Goal: Task Accomplishment & Management: Complete application form

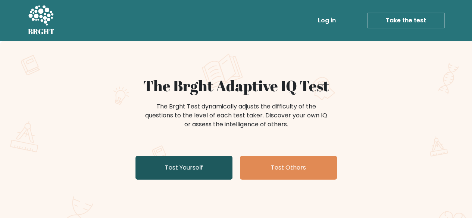
click at [217, 171] on link "Test Yourself" at bounding box center [184, 168] width 97 height 24
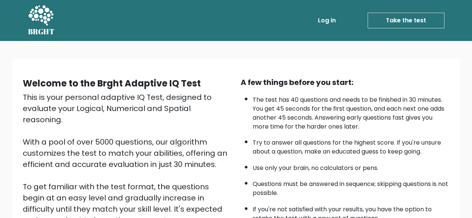
click at [330, 18] on link "Log in" at bounding box center [327, 20] width 24 height 15
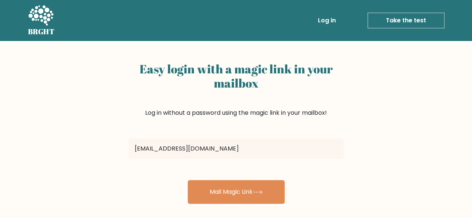
type input "trianzaassidiqi@gmail.com"
click at [188, 180] on button "Mail Magic Link" at bounding box center [236, 192] width 97 height 24
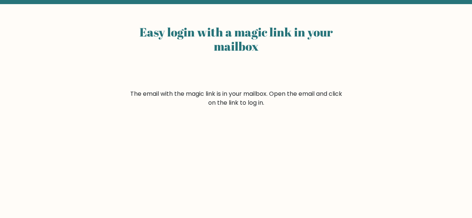
scroll to position [38, 0]
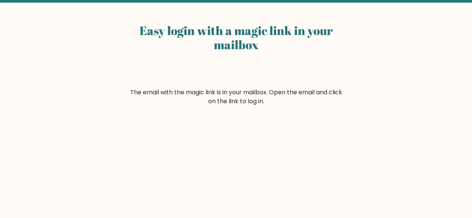
drag, startPoint x: 0, startPoint y: 0, endPoint x: 161, endPoint y: 146, distance: 217.0
click at [161, 146] on div "Easy login with a magic link in your mailbox The email with the magic link is i…" at bounding box center [236, 144] width 472 height 283
drag, startPoint x: 138, startPoint y: 92, endPoint x: 332, endPoint y: 114, distance: 195.0
click at [332, 114] on div "Easy login with a magic link in your mailbox The email with the magic link is i…" at bounding box center [236, 144] width 472 height 283
click at [331, 118] on div "Easy login with a magic link in your mailbox The email with the magic link is i…" at bounding box center [236, 144] width 472 height 283
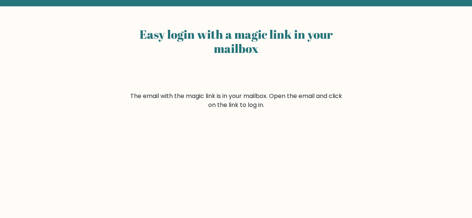
scroll to position [34, 0]
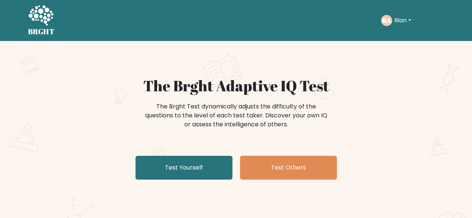
drag, startPoint x: 219, startPoint y: 166, endPoint x: 177, endPoint y: 155, distance: 43.9
click at [177, 155] on div "The Brght Adaptive IQ Test The Brght Test dynamically adjusts the difficulty of…" at bounding box center [236, 130] width 373 height 106
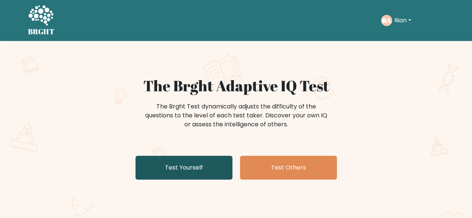
click at [182, 165] on link "Test Yourself" at bounding box center [184, 168] width 97 height 24
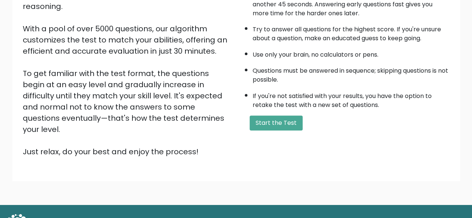
scroll to position [123, 0]
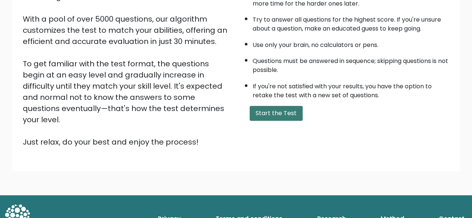
click at [261, 112] on button "Start the Test" at bounding box center [276, 113] width 53 height 15
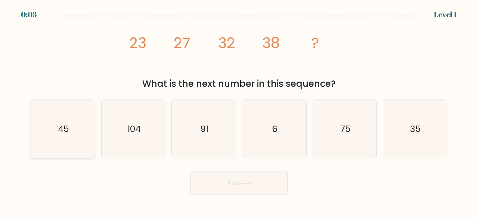
click at [52, 128] on icon "45" at bounding box center [63, 129] width 59 height 59
click at [239, 111] on input "a. 45" at bounding box center [239, 110] width 0 height 2
radio input "true"
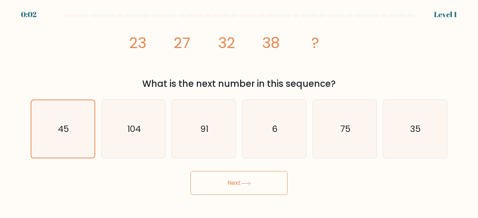
click at [202, 180] on button "Next" at bounding box center [238, 183] width 97 height 24
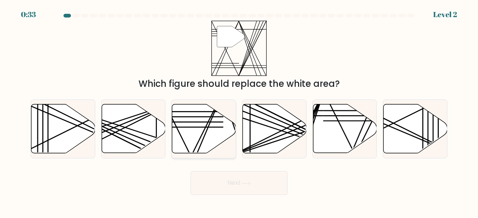
click at [219, 115] on icon at bounding box center [204, 129] width 64 height 49
click at [239, 111] on input "c." at bounding box center [239, 110] width 0 height 2
radio input "true"
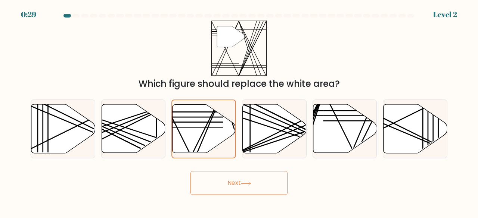
click at [250, 180] on button "Next" at bounding box center [238, 183] width 97 height 24
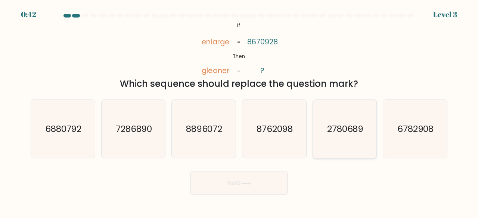
click at [344, 118] on icon "2780689" at bounding box center [345, 129] width 59 height 59
click at [239, 111] on input "e. 2780689" at bounding box center [239, 110] width 0 height 2
radio input "true"
click at [268, 178] on button "Next" at bounding box center [238, 183] width 97 height 24
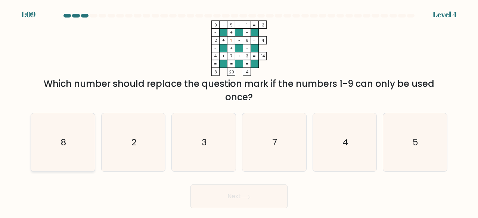
click at [78, 122] on icon "8" at bounding box center [63, 143] width 59 height 59
click at [239, 111] on input "a. 8" at bounding box center [239, 110] width 0 height 2
radio input "true"
click at [229, 193] on button "Next" at bounding box center [238, 197] width 97 height 24
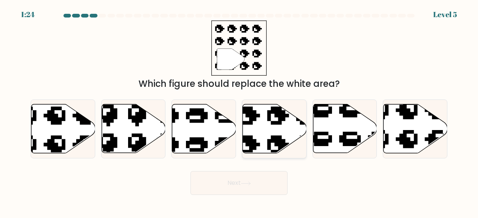
click at [285, 122] on icon at bounding box center [275, 129] width 64 height 49
click at [239, 111] on input "d." at bounding box center [239, 110] width 0 height 2
radio input "true"
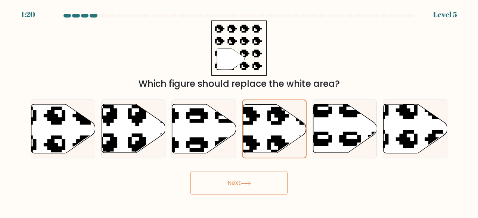
click at [265, 173] on button "Next" at bounding box center [238, 183] width 97 height 24
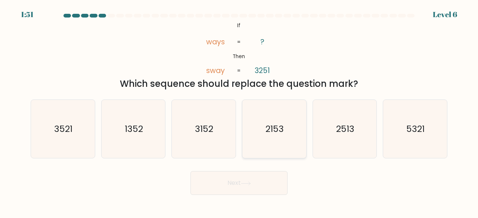
click at [299, 130] on icon "2153" at bounding box center [274, 129] width 59 height 59
click at [239, 111] on input "d. 2153" at bounding box center [239, 110] width 0 height 2
radio input "true"
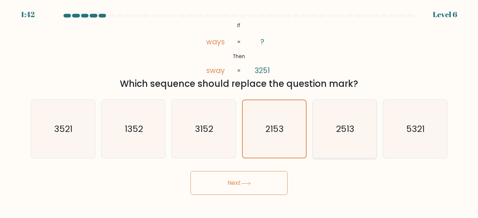
click at [341, 142] on icon "2513" at bounding box center [345, 129] width 59 height 59
click at [239, 111] on input "e. 2513" at bounding box center [239, 110] width 0 height 2
radio input "true"
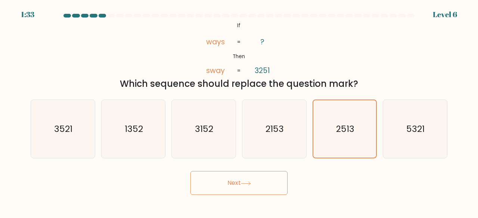
click at [274, 185] on button "Next" at bounding box center [238, 183] width 97 height 24
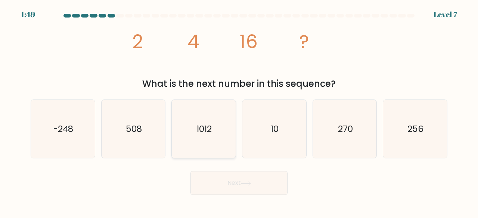
click at [208, 131] on text "1012" at bounding box center [204, 129] width 15 height 12
click at [239, 111] on input "c. 1012" at bounding box center [239, 110] width 0 height 2
radio input "true"
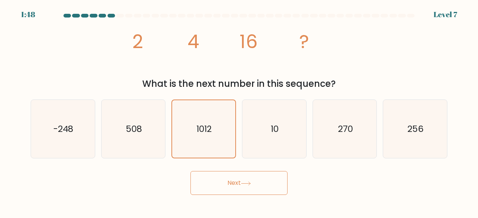
click at [229, 182] on button "Next" at bounding box center [238, 183] width 97 height 24
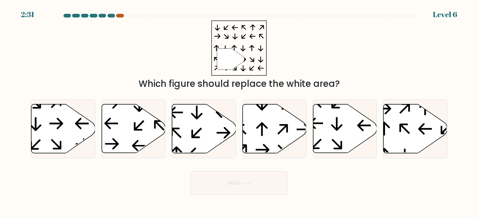
click at [120, 15] on div at bounding box center [119, 16] width 7 height 4
click at [272, 125] on icon at bounding box center [275, 129] width 64 height 49
click at [239, 111] on input "d." at bounding box center [239, 110] width 0 height 2
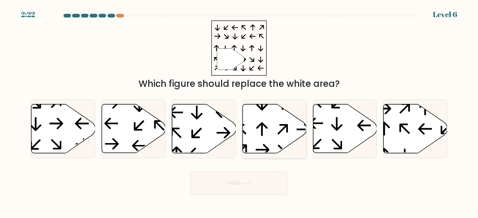
radio input "true"
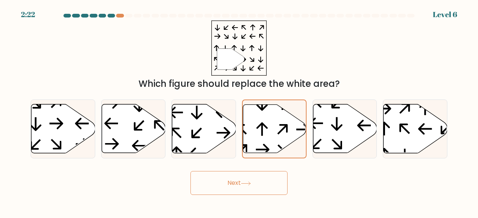
click at [249, 186] on button "Next" at bounding box center [238, 183] width 97 height 24
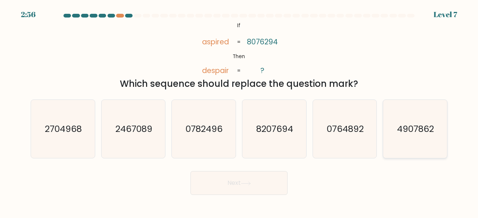
click at [400, 120] on icon "4907862" at bounding box center [415, 129] width 59 height 59
click at [239, 111] on input "f. 4907862" at bounding box center [239, 110] width 0 height 2
radio input "true"
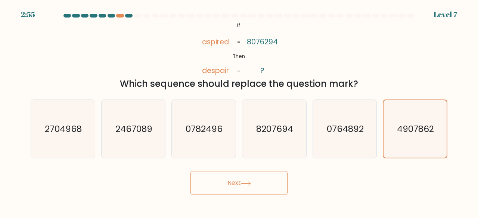
click at [244, 182] on icon at bounding box center [246, 184] width 10 height 4
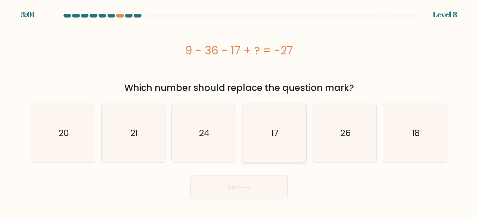
click at [282, 109] on icon "17" at bounding box center [274, 133] width 59 height 59
click at [239, 109] on input "d. 17" at bounding box center [239, 110] width 0 height 2
radio input "true"
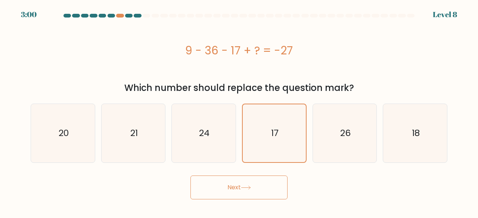
click at [234, 188] on button "Next" at bounding box center [238, 188] width 97 height 24
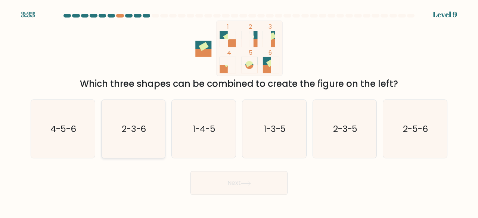
click at [102, 121] on div "2-3-6" at bounding box center [133, 129] width 65 height 59
click at [239, 111] on input "b. 2-3-6" at bounding box center [239, 110] width 0 height 2
radio input "true"
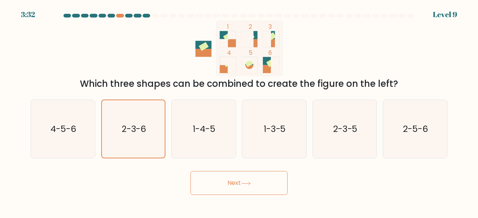
click at [213, 181] on button "Next" at bounding box center [238, 183] width 97 height 24
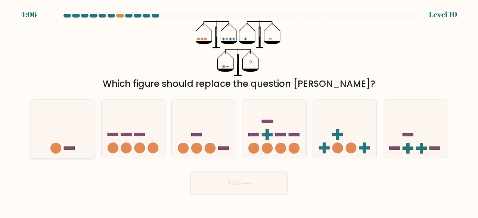
click at [81, 117] on icon at bounding box center [63, 129] width 64 height 53
click at [239, 111] on input "a." at bounding box center [239, 110] width 0 height 2
radio input "true"
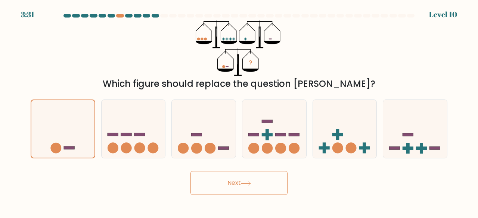
drag, startPoint x: 228, startPoint y: 184, endPoint x: 215, endPoint y: 187, distance: 13.1
click at [215, 187] on button "Next" at bounding box center [238, 183] width 97 height 24
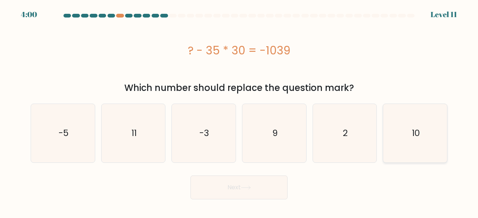
click at [429, 141] on icon "10" at bounding box center [415, 133] width 59 height 59
click at [239, 111] on input "f. 10" at bounding box center [239, 110] width 0 height 2
radio input "true"
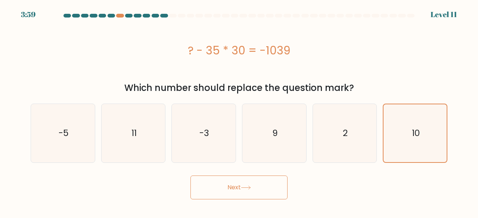
click at [237, 187] on button "Next" at bounding box center [238, 188] width 97 height 24
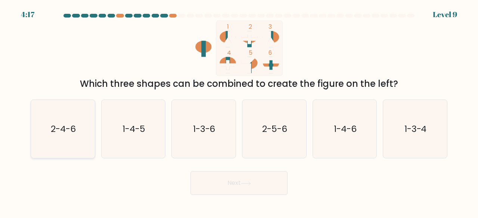
click at [84, 117] on icon "2-4-6" at bounding box center [63, 129] width 59 height 59
click at [239, 111] on input "a. 2-4-6" at bounding box center [239, 110] width 0 height 2
radio input "true"
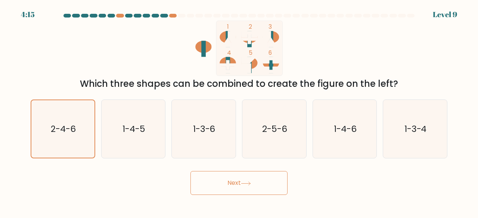
click at [233, 182] on button "Next" at bounding box center [238, 183] width 97 height 24
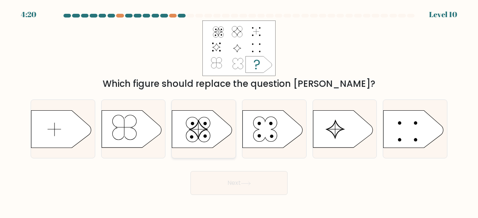
click at [202, 115] on icon at bounding box center [202, 129] width 60 height 37
click at [239, 111] on input "c." at bounding box center [239, 110] width 0 height 2
radio input "true"
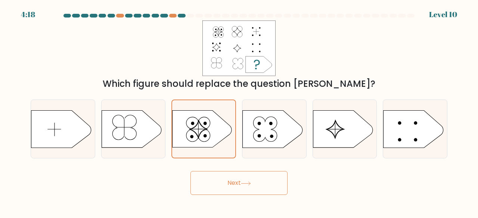
click at [233, 186] on button "Next" at bounding box center [238, 183] width 97 height 24
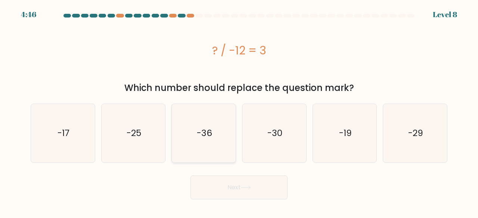
click at [227, 118] on icon "-36" at bounding box center [203, 133] width 59 height 59
click at [239, 111] on input "c. -36" at bounding box center [239, 110] width 0 height 2
radio input "true"
click at [229, 191] on button "Next" at bounding box center [238, 188] width 97 height 24
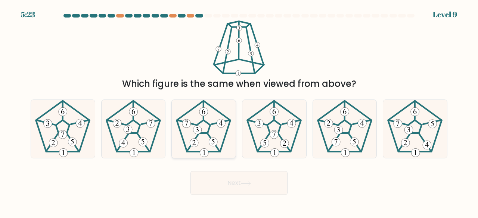
click at [208, 127] on icon at bounding box center [203, 129] width 59 height 59
click at [239, 111] on input "c." at bounding box center [239, 110] width 0 height 2
radio input "true"
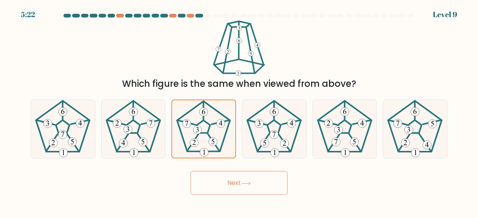
click at [238, 180] on button "Next" at bounding box center [238, 183] width 97 height 24
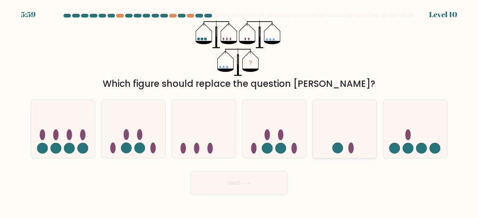
click at [333, 115] on icon at bounding box center [345, 129] width 64 height 53
click at [239, 111] on input "e." at bounding box center [239, 110] width 0 height 2
radio input "true"
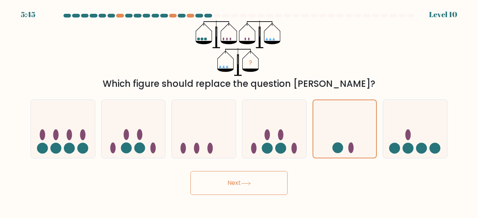
click at [235, 186] on button "Next" at bounding box center [238, 183] width 97 height 24
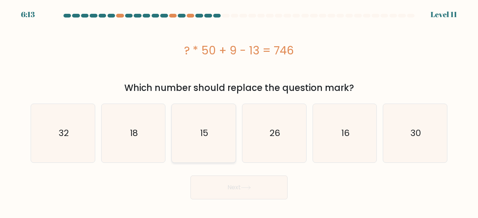
click at [198, 137] on icon "15" at bounding box center [203, 133] width 59 height 59
click at [239, 111] on input "c. 15" at bounding box center [239, 110] width 0 height 2
radio input "true"
click at [219, 183] on button "Next" at bounding box center [238, 188] width 97 height 24
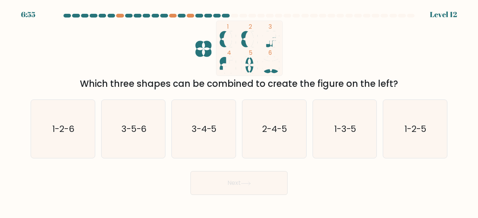
drag, startPoint x: 219, startPoint y: 183, endPoint x: 131, endPoint y: 53, distance: 156.8
click at [131, 53] on div "1 2 3 4 5 6 Which three shapes can be combined to create the figure on the left?" at bounding box center [239, 56] width 426 height 70
click at [139, 118] on icon "3-5-6" at bounding box center [133, 129] width 59 height 59
click at [239, 111] on input "b. 3-5-6" at bounding box center [239, 110] width 0 height 2
radio input "true"
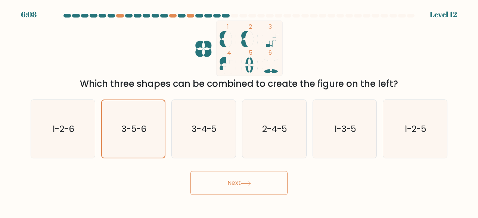
click at [225, 184] on button "Next" at bounding box center [238, 183] width 97 height 24
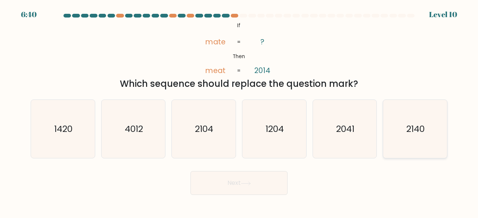
click at [414, 127] on text "2140" at bounding box center [416, 129] width 18 height 12
click at [239, 111] on input "f. 2140" at bounding box center [239, 110] width 0 height 2
radio input "true"
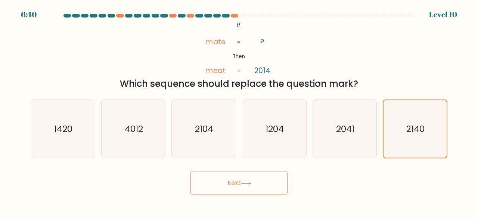
click at [264, 194] on button "Next" at bounding box center [238, 183] width 97 height 24
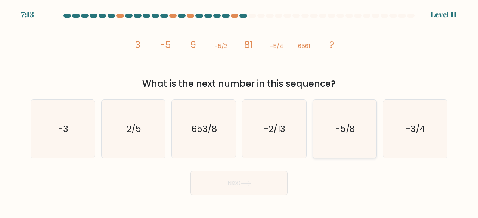
click at [342, 134] on text "-5/8" at bounding box center [345, 129] width 19 height 12
click at [239, 111] on input "e. -5/8" at bounding box center [239, 110] width 0 height 2
radio input "true"
click at [244, 186] on button "Next" at bounding box center [238, 183] width 97 height 24
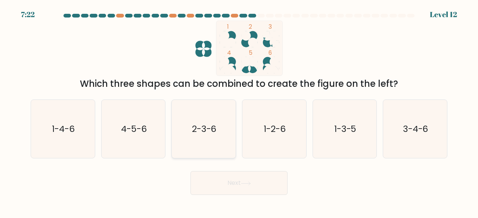
click at [189, 119] on icon "2-3-6" at bounding box center [203, 129] width 59 height 59
click at [239, 111] on input "c. 2-3-6" at bounding box center [239, 110] width 0 height 2
radio input "true"
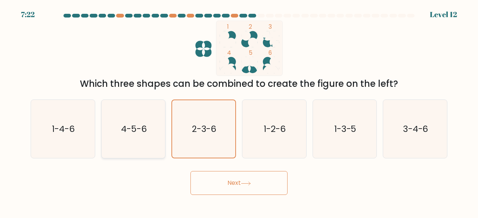
click at [160, 121] on icon "4-5-6" at bounding box center [133, 129] width 59 height 59
click at [239, 111] on input "b. 4-5-6" at bounding box center [239, 110] width 0 height 2
radio input "true"
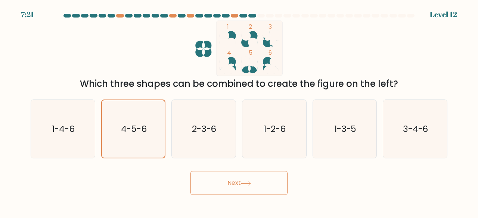
click at [224, 174] on button "Next" at bounding box center [238, 183] width 97 height 24
click at [223, 186] on button "Next" at bounding box center [238, 183] width 97 height 24
click at [242, 174] on button "Next" at bounding box center [238, 183] width 97 height 24
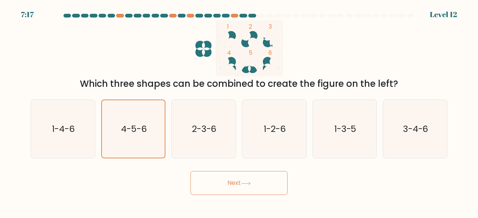
click at [242, 174] on button "Next" at bounding box center [238, 183] width 97 height 24
click at [242, 171] on button "Next" at bounding box center [238, 183] width 97 height 24
drag, startPoint x: 242, startPoint y: 171, endPoint x: 239, endPoint y: 175, distance: 4.8
click at [239, 175] on button "Next" at bounding box center [238, 183] width 97 height 24
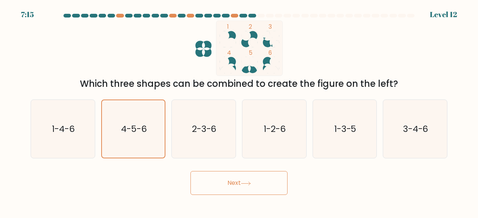
click at [239, 183] on button "Next" at bounding box center [238, 183] width 97 height 24
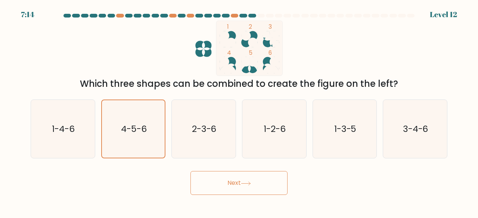
click at [239, 183] on button "Next" at bounding box center [238, 183] width 97 height 24
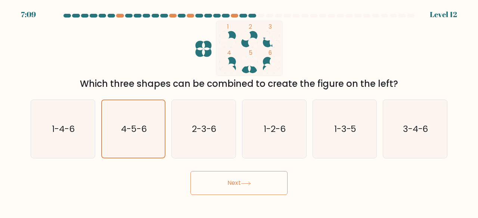
click at [220, 180] on button "Next" at bounding box center [238, 183] width 97 height 24
click at [103, 121] on div "4-5-6" at bounding box center [133, 129] width 65 height 59
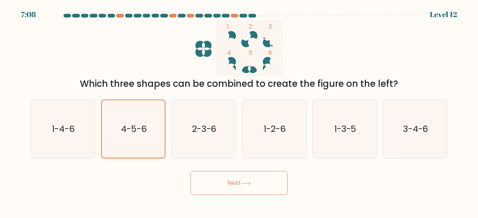
click at [239, 111] on input "b. 4-5-6" at bounding box center [239, 110] width 0 height 2
click at [124, 131] on text "4-5-6" at bounding box center [134, 129] width 26 height 12
click at [239, 111] on input "b. 4-5-6" at bounding box center [239, 110] width 0 height 2
click at [124, 131] on text "4-5-6" at bounding box center [134, 129] width 26 height 12
click at [239, 111] on input "b. 4-5-6" at bounding box center [239, 110] width 0 height 2
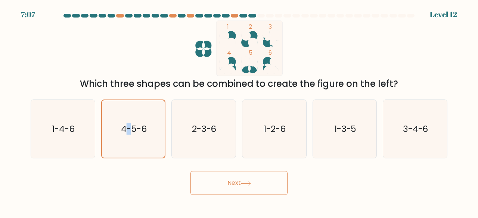
click at [214, 182] on button "Next" at bounding box center [238, 183] width 97 height 24
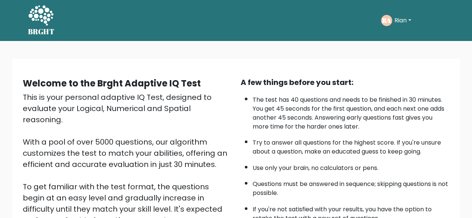
scroll to position [123, 0]
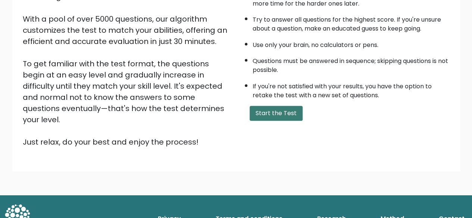
click at [256, 113] on button "Start the Test" at bounding box center [276, 113] width 53 height 15
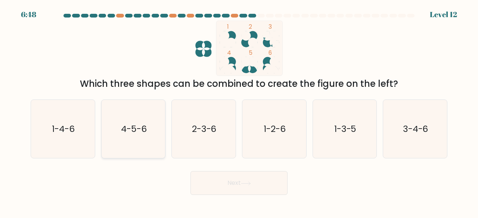
click at [154, 136] on icon "4-5-6" at bounding box center [133, 129] width 59 height 59
click at [239, 111] on input "b. 4-5-6" at bounding box center [239, 110] width 0 height 2
radio input "true"
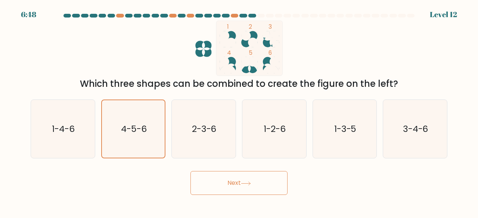
click at [204, 180] on button "Next" at bounding box center [238, 183] width 97 height 24
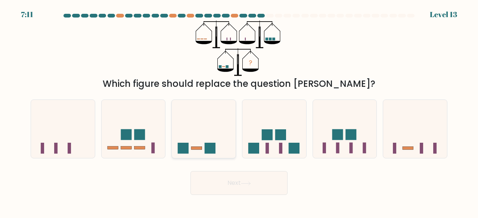
click at [191, 103] on icon at bounding box center [204, 129] width 64 height 53
click at [239, 109] on input "c." at bounding box center [239, 110] width 0 height 2
radio input "true"
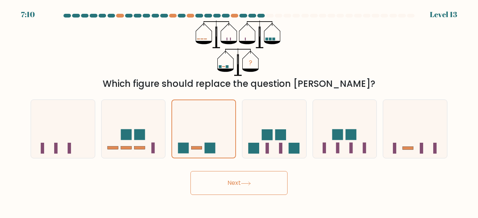
click at [240, 181] on button "Next" at bounding box center [238, 183] width 97 height 24
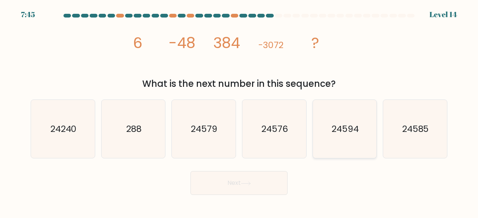
click at [346, 136] on icon "24594" at bounding box center [345, 129] width 59 height 59
click at [239, 111] on input "e. 24594" at bounding box center [239, 110] width 0 height 2
radio input "true"
click at [246, 193] on button "Next" at bounding box center [238, 183] width 97 height 24
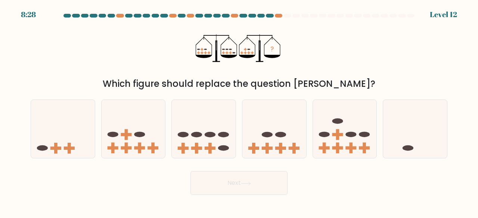
click at [244, 182] on icon at bounding box center [246, 184] width 10 height 4
click at [326, 71] on div "? Which figure should replace the question mark?" at bounding box center [239, 56] width 426 height 70
click at [153, 133] on icon at bounding box center [134, 129] width 64 height 53
click at [239, 111] on input "b." at bounding box center [239, 110] width 0 height 2
radio input "true"
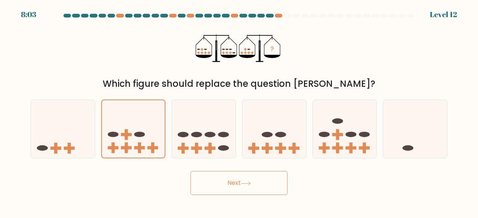
click at [229, 191] on button "Next" at bounding box center [238, 183] width 97 height 24
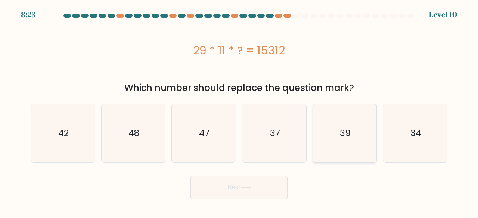
click at [361, 143] on icon "39" at bounding box center [345, 133] width 59 height 59
click at [239, 111] on input "e. 39" at bounding box center [239, 110] width 0 height 2
radio input "true"
click at [257, 189] on button "Next" at bounding box center [238, 188] width 97 height 24
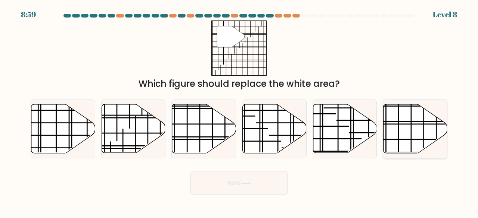
click at [388, 110] on icon at bounding box center [415, 129] width 64 height 49
click at [239, 110] on input "f." at bounding box center [239, 110] width 0 height 2
radio input "true"
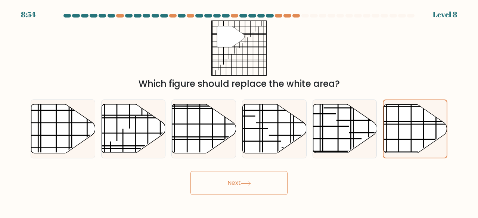
click at [243, 186] on button "Next" at bounding box center [238, 183] width 97 height 24
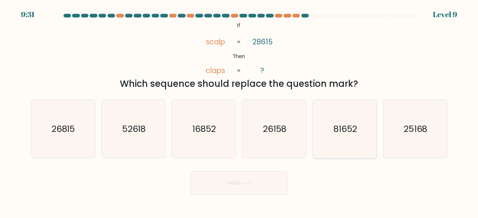
click at [346, 140] on icon "81652" at bounding box center [345, 129] width 59 height 59
click at [239, 111] on input "e. 81652" at bounding box center [239, 110] width 0 height 2
radio input "true"
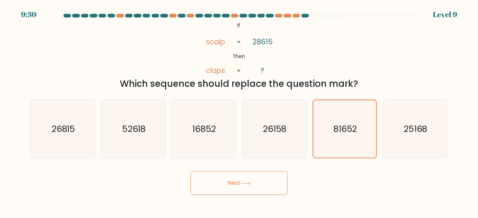
click at [226, 187] on button "Next" at bounding box center [238, 183] width 97 height 24
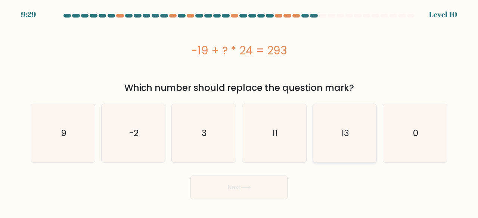
click at [327, 118] on icon "13" at bounding box center [345, 133] width 59 height 59
click at [239, 111] on input "e. 13" at bounding box center [239, 110] width 0 height 2
radio input "true"
click at [250, 188] on icon at bounding box center [245, 187] width 9 height 3
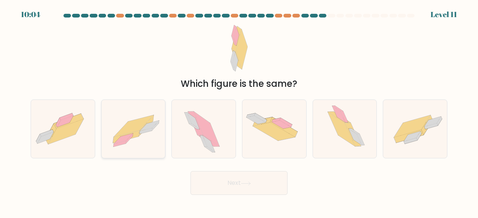
click at [119, 116] on icon at bounding box center [134, 129] width 64 height 46
click at [239, 111] on input "b." at bounding box center [239, 110] width 0 height 2
radio input "true"
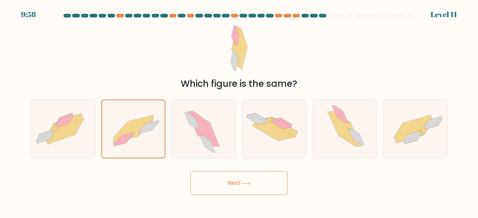
click at [255, 191] on button "Next" at bounding box center [238, 183] width 97 height 24
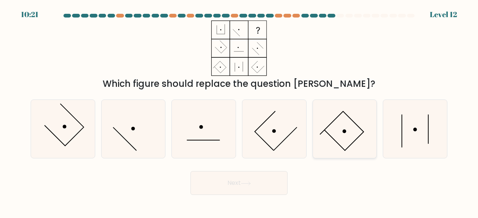
click at [327, 121] on icon at bounding box center [345, 129] width 59 height 59
click at [239, 111] on input "e." at bounding box center [239, 110] width 0 height 2
radio input "true"
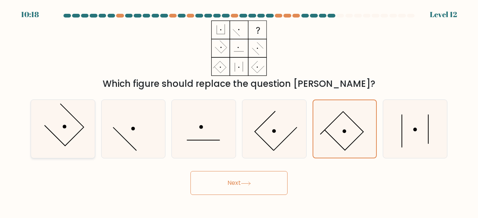
click at [78, 127] on icon at bounding box center [63, 129] width 59 height 59
click at [239, 111] on input "a." at bounding box center [239, 110] width 0 height 2
radio input "true"
